Goal: Find specific page/section: Find specific page/section

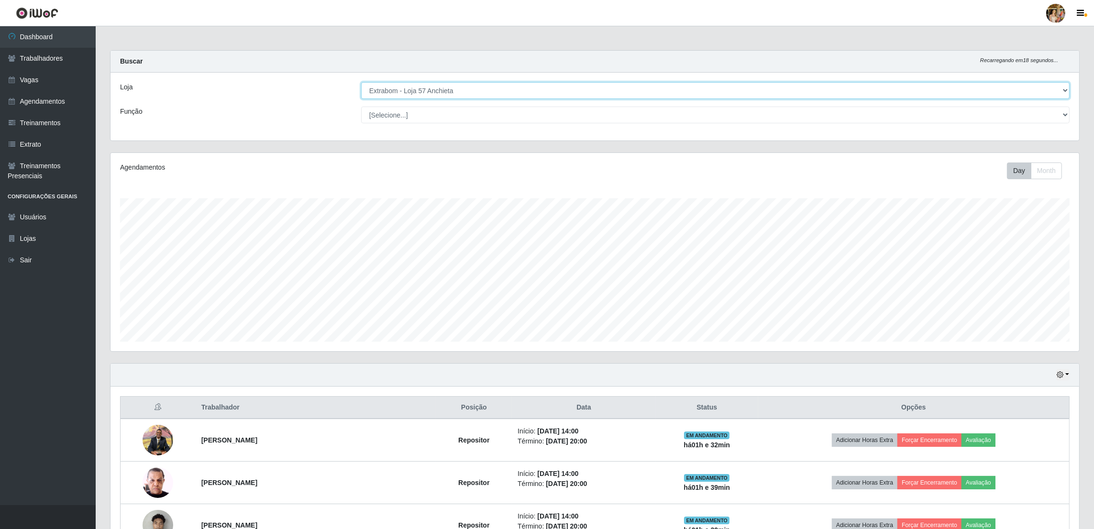
click at [437, 89] on select "[Selecione...] Atacado Vem - Loja 30 Laranjeiras Velha Atacado Vem - Loja 31 Sã…" at bounding box center [715, 90] width 708 height 17
click at [362, 82] on select "[Selecione...] Atacado Vem - Loja 30 Laranjeiras Velha Atacado Vem - Loja 31 Sã…" at bounding box center [715, 90] width 708 height 17
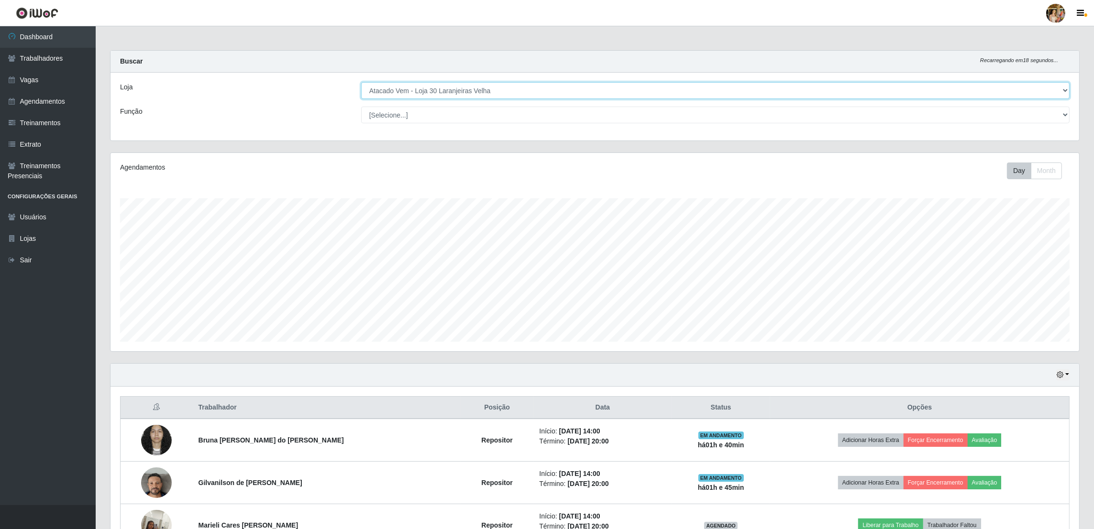
click at [434, 87] on select "[Selecione...] Atacado Vem - Loja 30 Laranjeiras Velha Atacado Vem - Loja 31 Sã…" at bounding box center [715, 90] width 708 height 17
click at [362, 82] on select "[Selecione...] Atacado Vem - Loja 30 Laranjeiras Velha Atacado Vem - Loja 31 Sã…" at bounding box center [715, 90] width 708 height 17
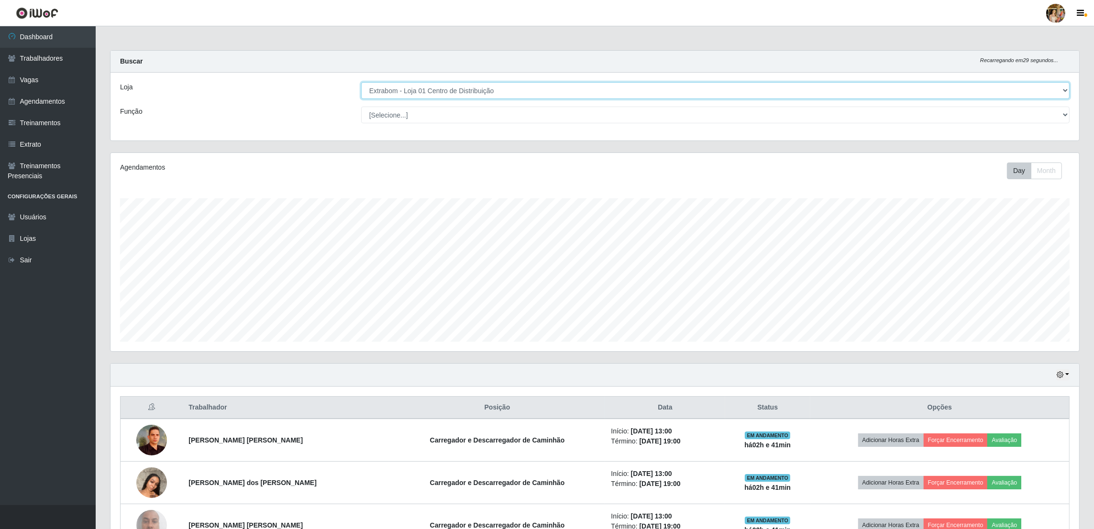
drag, startPoint x: 426, startPoint y: 86, endPoint x: 433, endPoint y: 106, distance: 21.8
click at [426, 86] on select "[Selecione...] Atacado Vem - Loja 30 Laranjeiras Velha Atacado Vem - Loja 31 Sã…" at bounding box center [715, 90] width 708 height 17
click at [434, 98] on select "[Selecione...] Atacado Vem - Loja 30 Laranjeiras Velha Atacado Vem - Loja 31 Sã…" at bounding box center [715, 90] width 708 height 17
select select "495"
click at [362, 82] on select "[Selecione...] Atacado Vem - Loja 30 Laranjeiras Velha Atacado Vem - Loja 31 Sã…" at bounding box center [715, 90] width 708 height 17
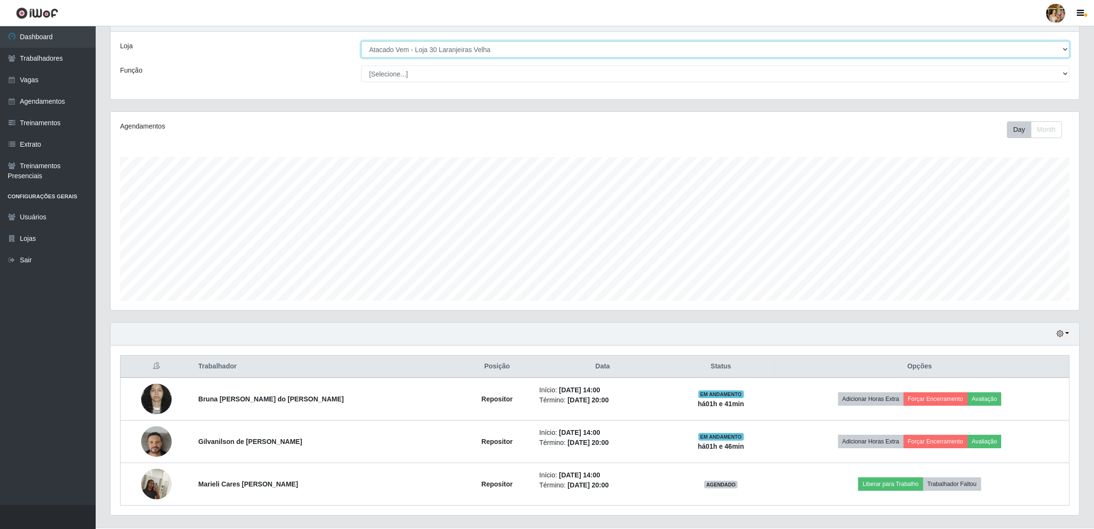
scroll to position [64, 0]
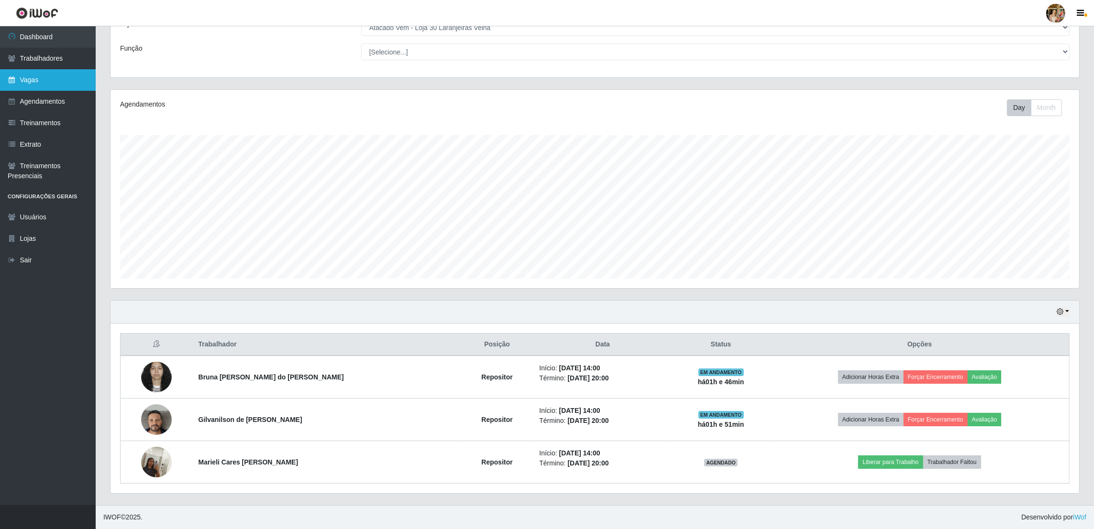
click at [63, 87] on link "Vagas" at bounding box center [48, 80] width 96 height 22
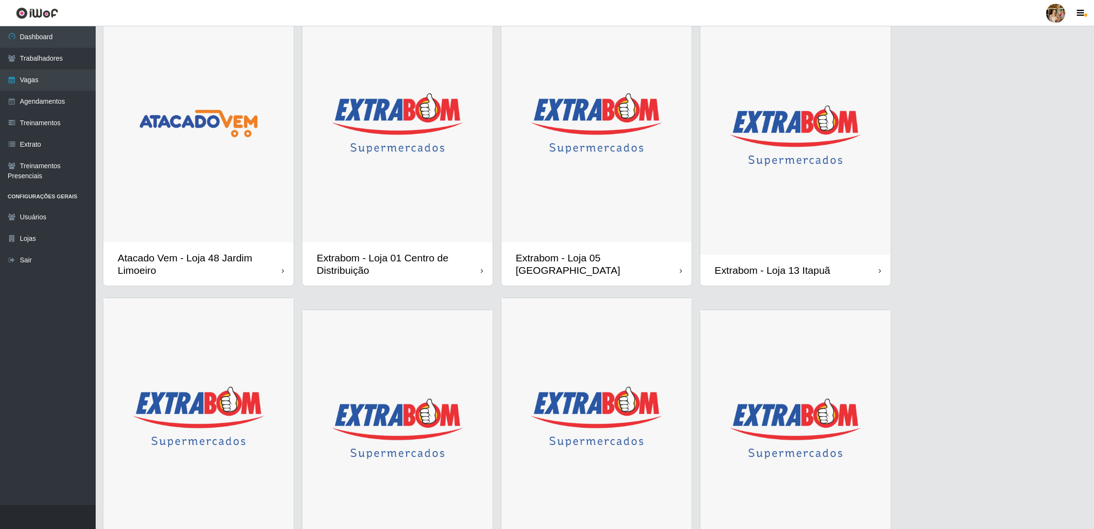
scroll to position [236, 0]
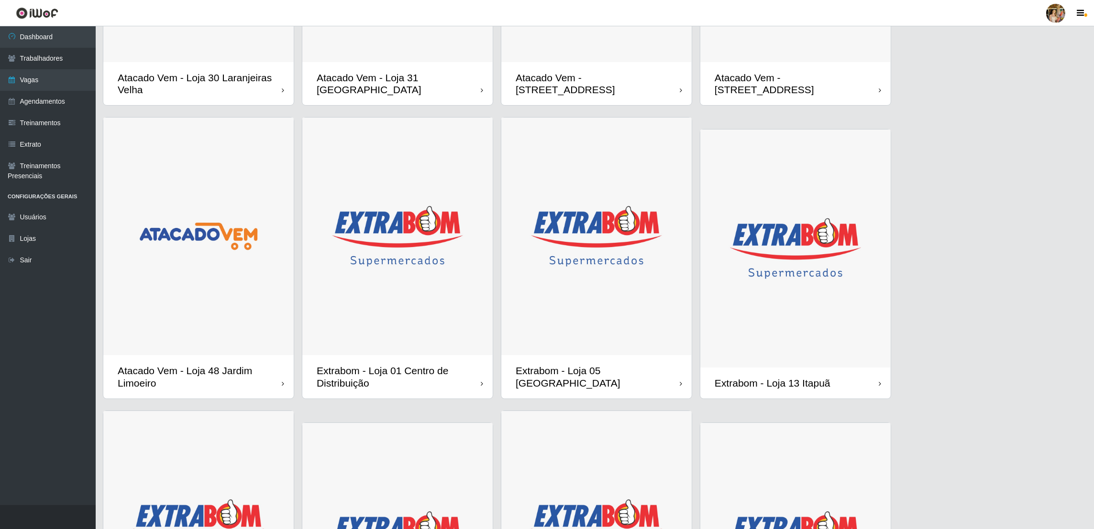
click at [611, 258] on img at bounding box center [596, 237] width 190 height 238
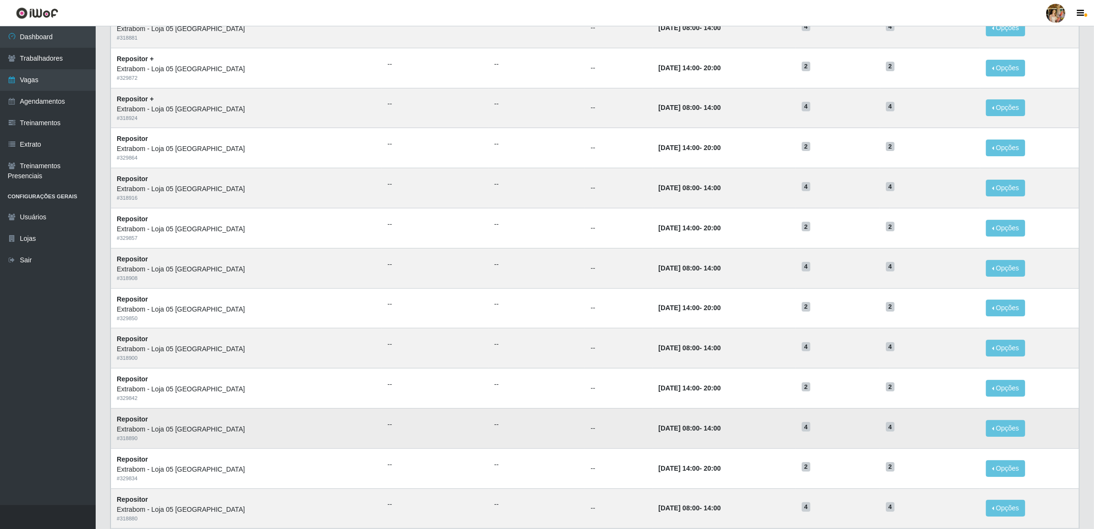
scroll to position [283, 0]
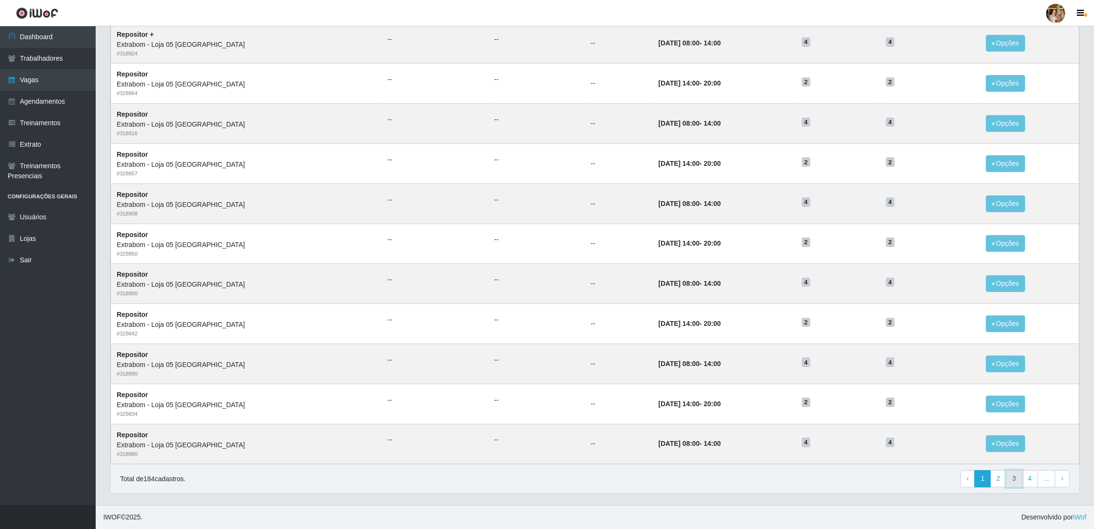
click at [1017, 477] on link "3" at bounding box center [1014, 479] width 16 height 17
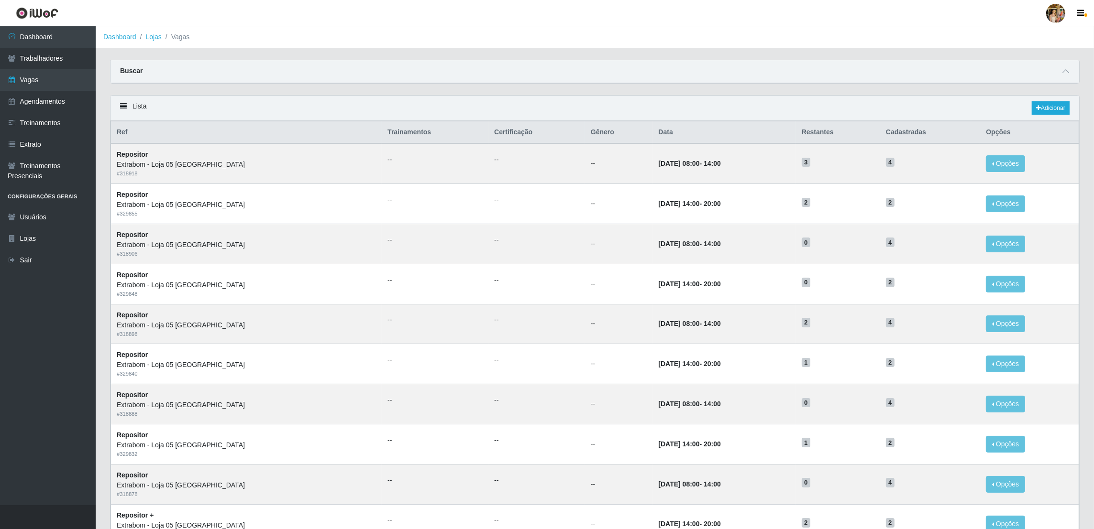
scroll to position [283, 0]
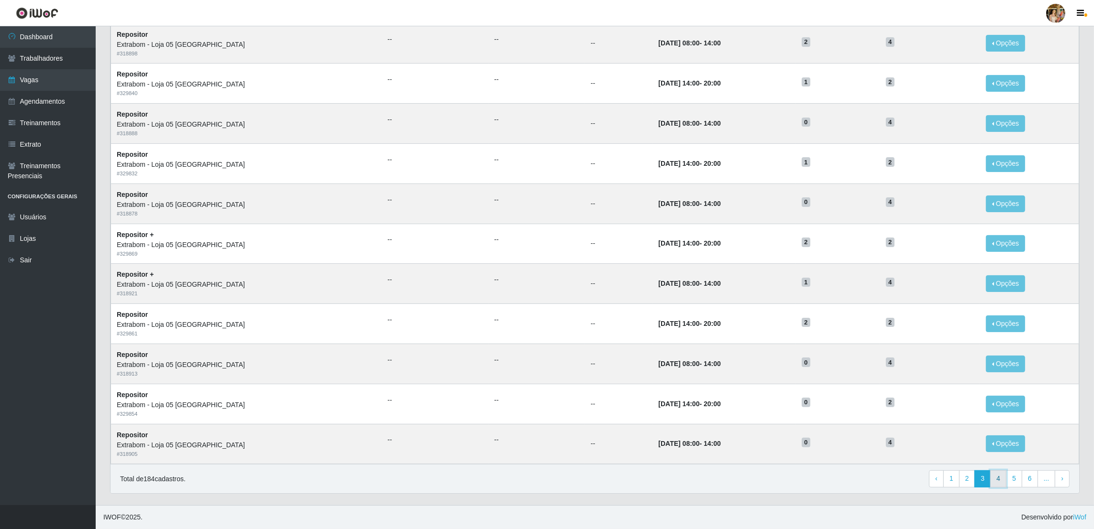
click at [999, 483] on link "4" at bounding box center [998, 479] width 16 height 17
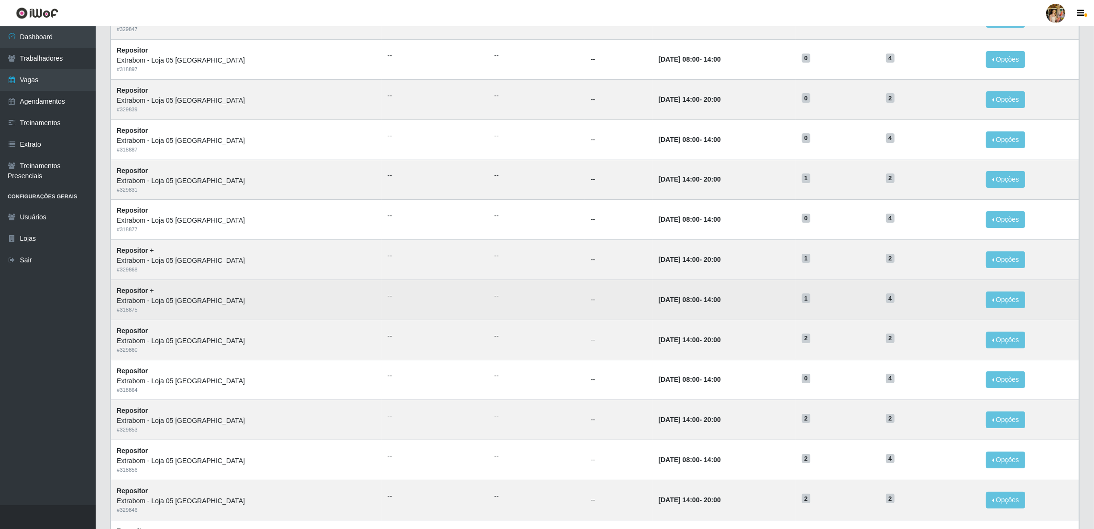
scroll to position [283, 0]
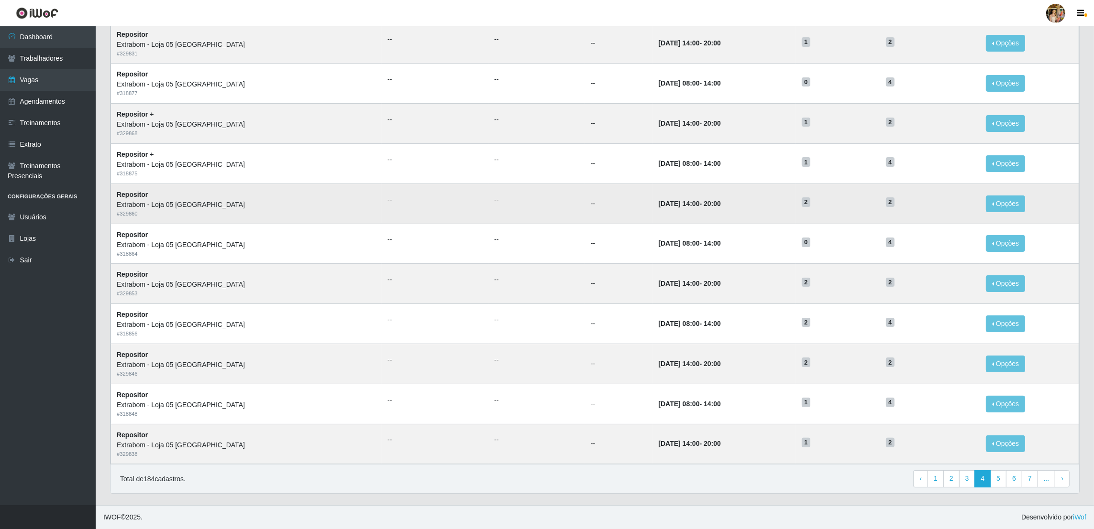
click at [894, 204] on span "2" at bounding box center [890, 203] width 9 height 10
